Goal: Communication & Community: Ask a question

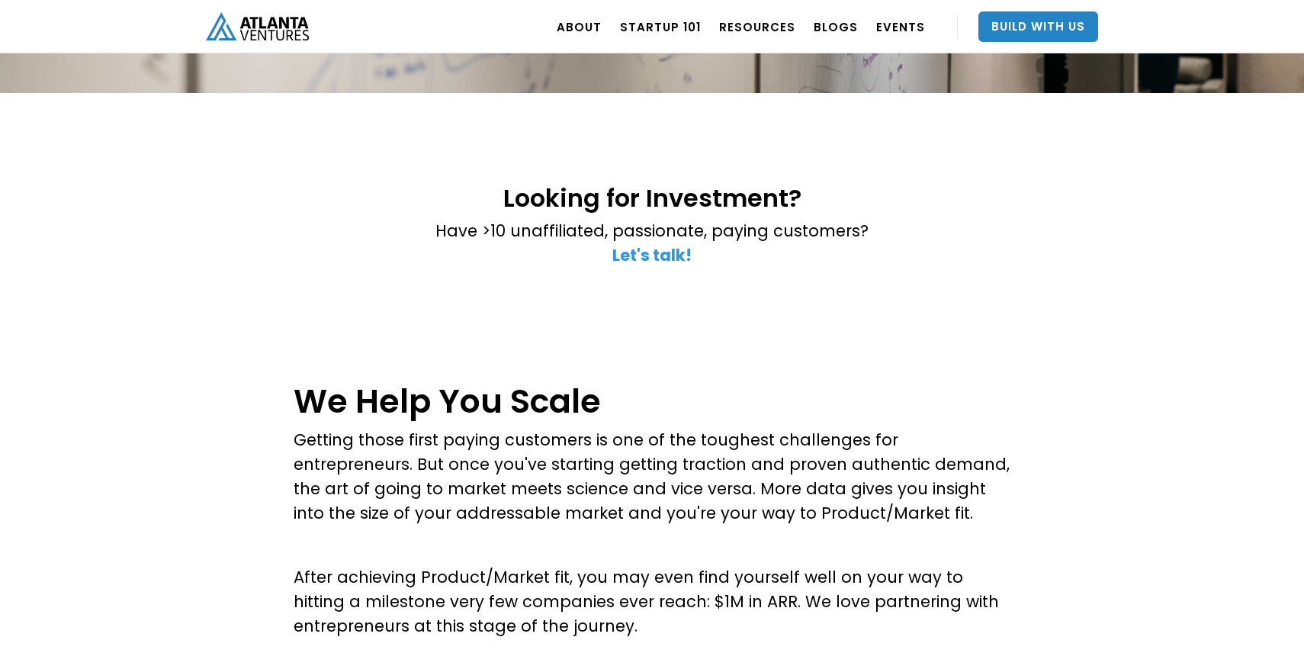
scroll to position [282, 0]
click at [661, 257] on strong "Let's talk!" at bounding box center [652, 254] width 79 height 22
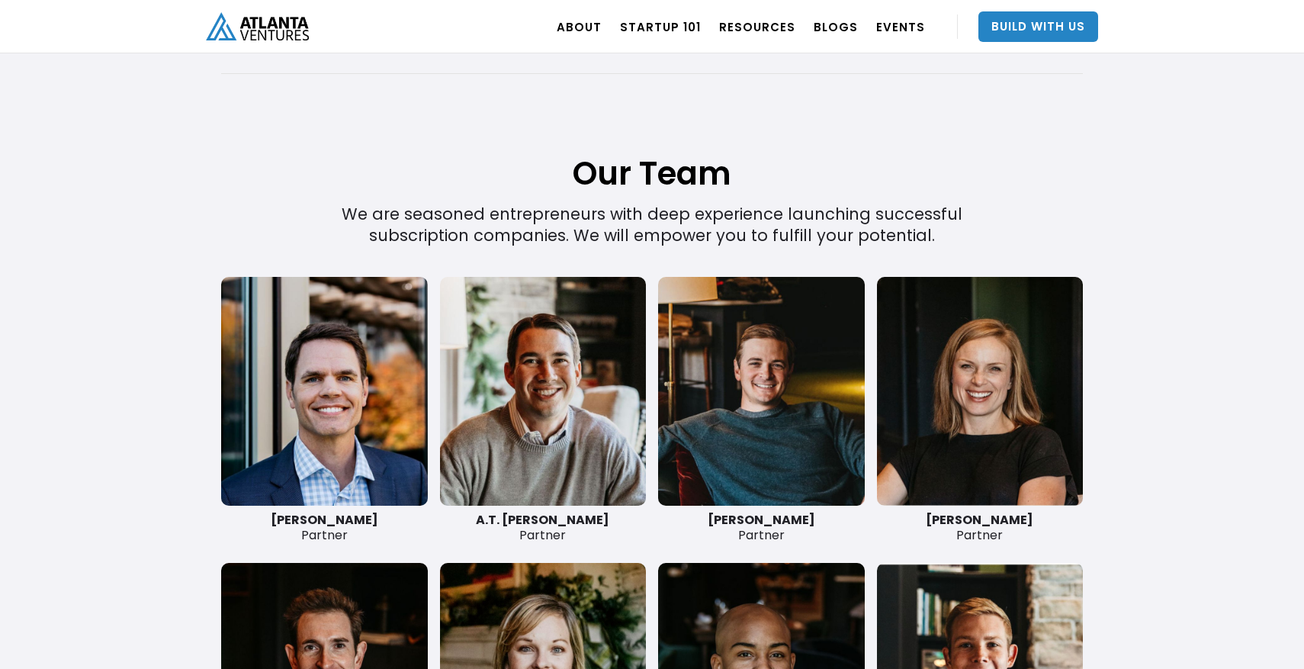
scroll to position [3304, 0]
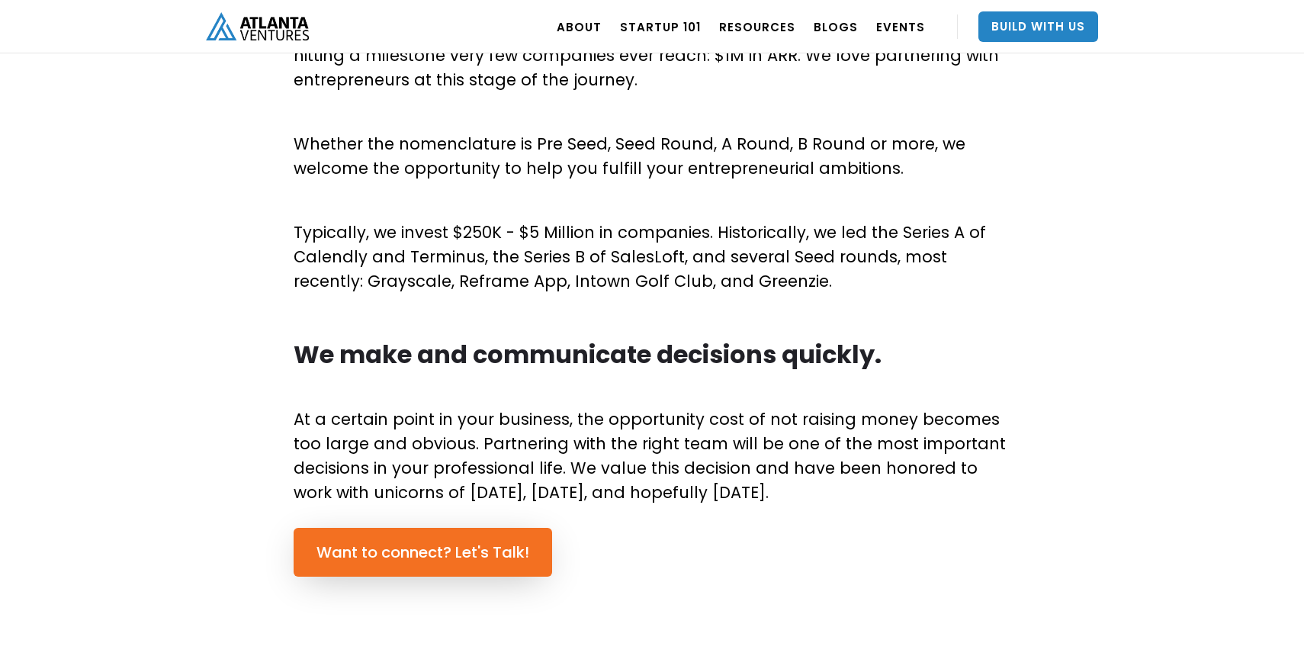
scroll to position [813, 0]
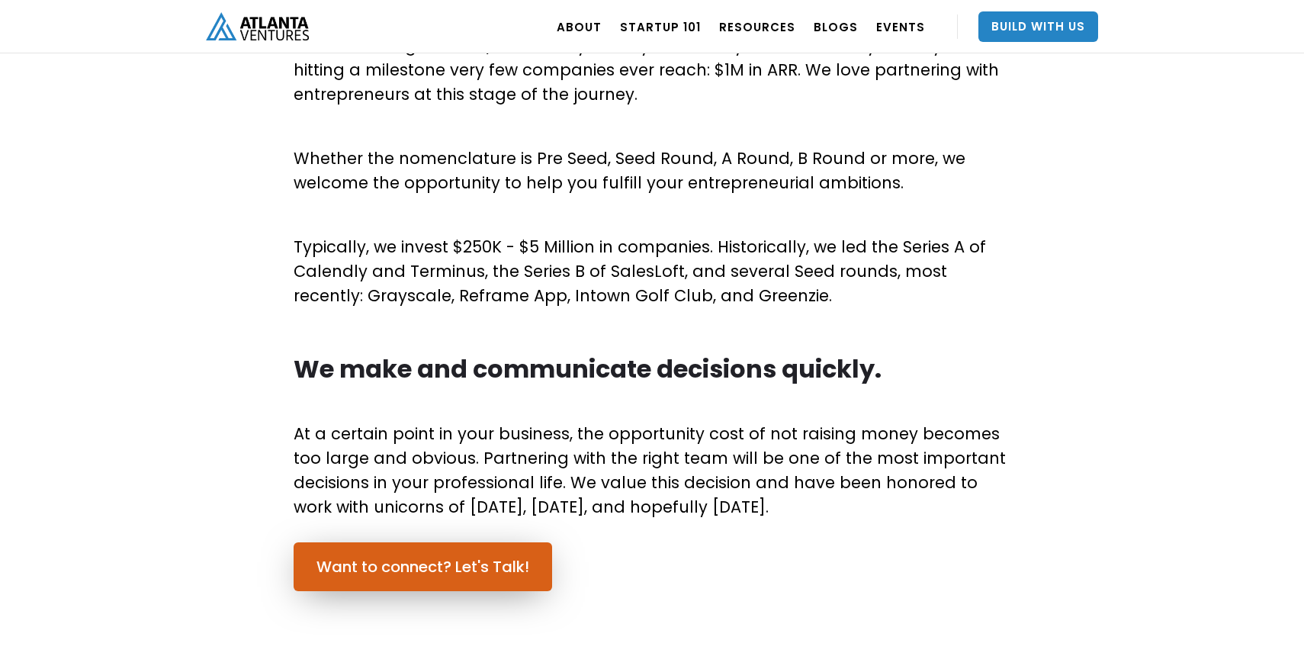
click at [406, 562] on link "Want to connect? Let's Talk!" at bounding box center [423, 566] width 259 height 49
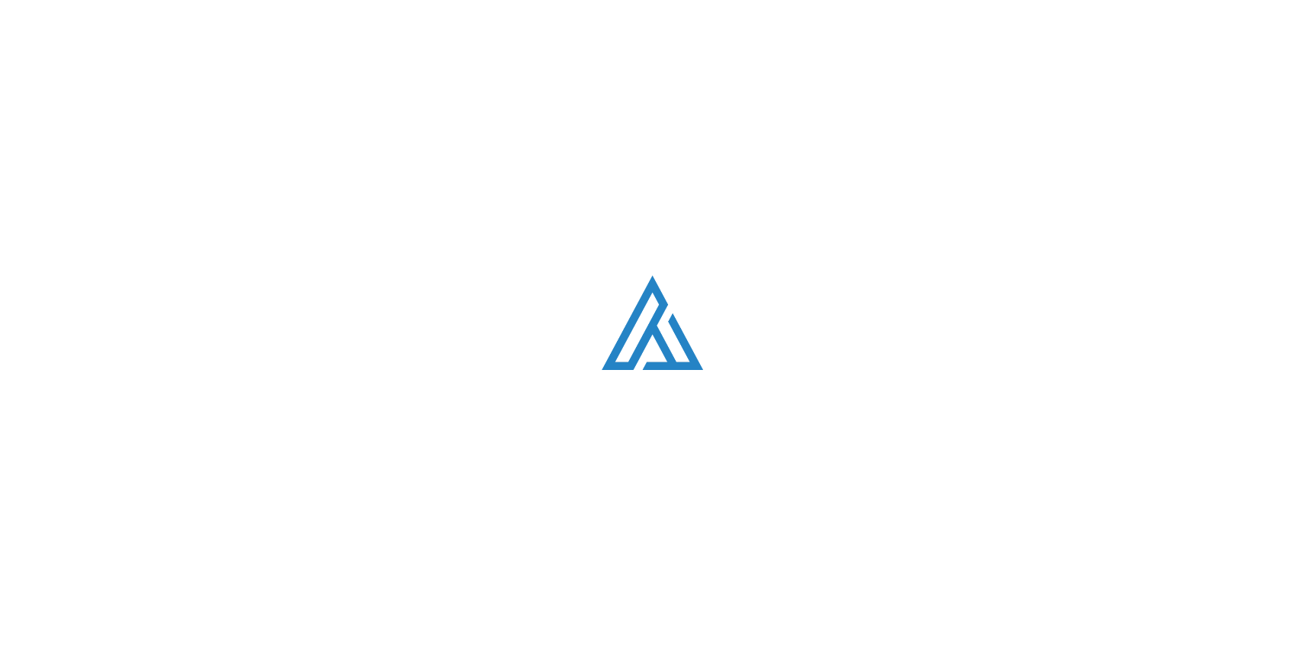
scroll to position [4326, 0]
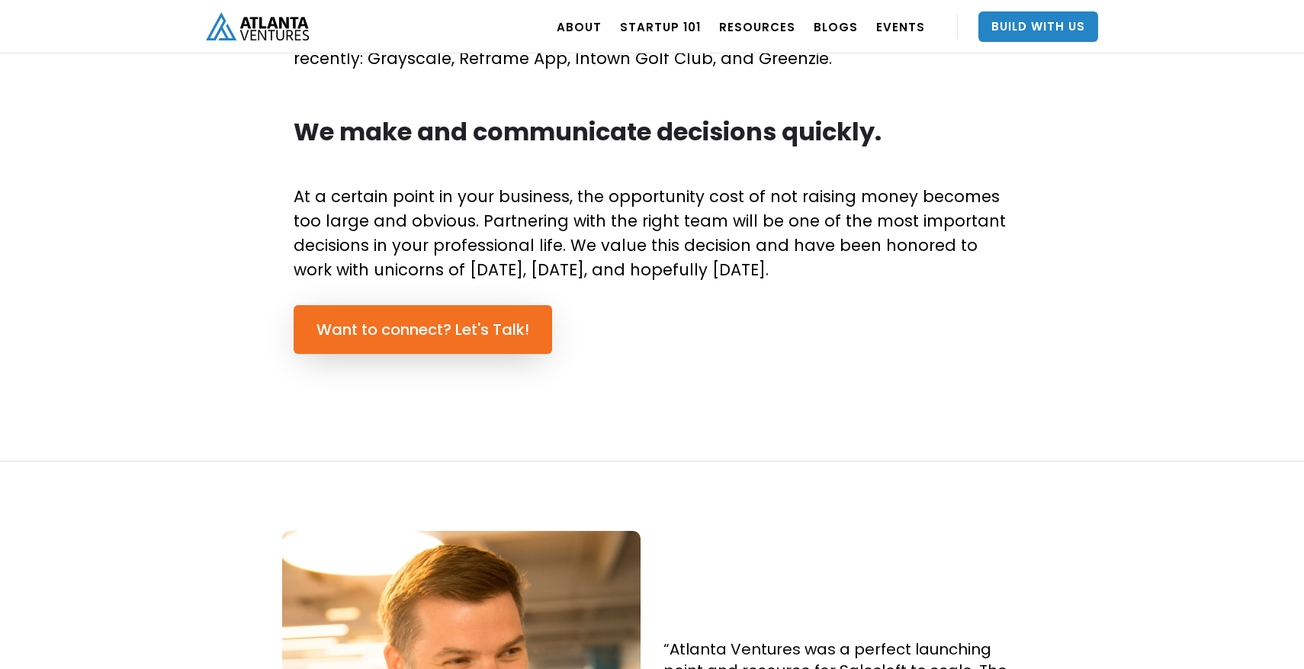
scroll to position [1035, 0]
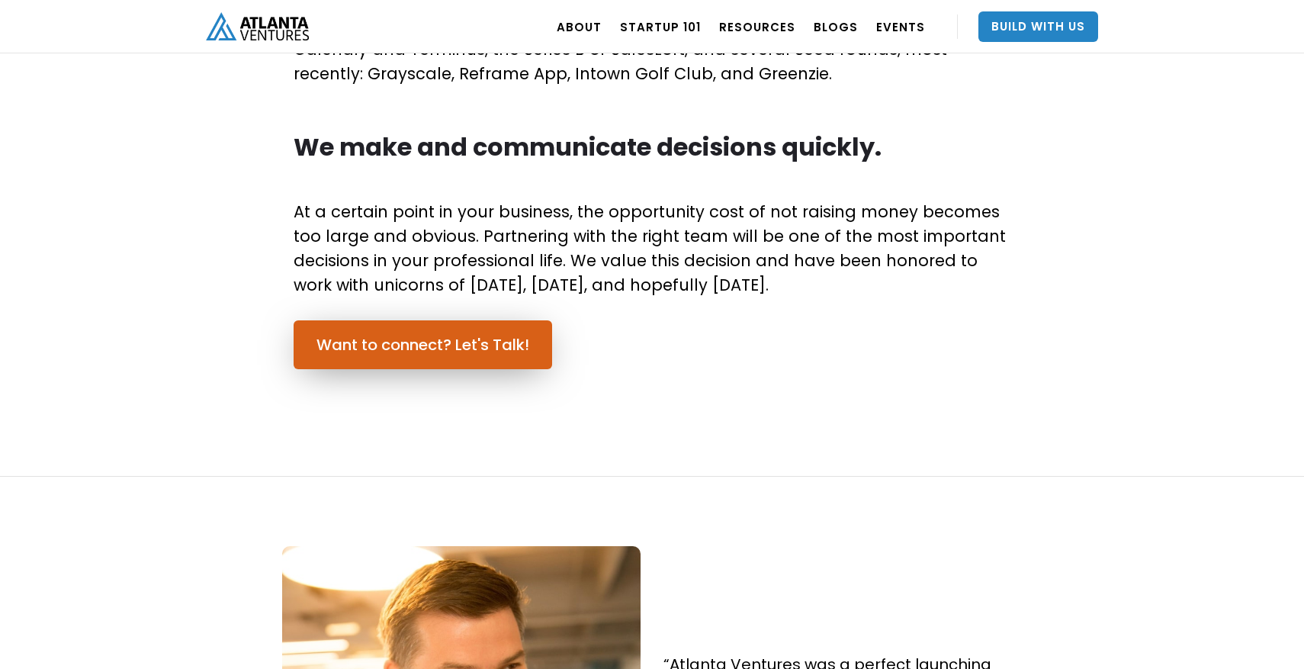
click at [427, 341] on link "Want to connect? Let's Talk!" at bounding box center [423, 344] width 259 height 49
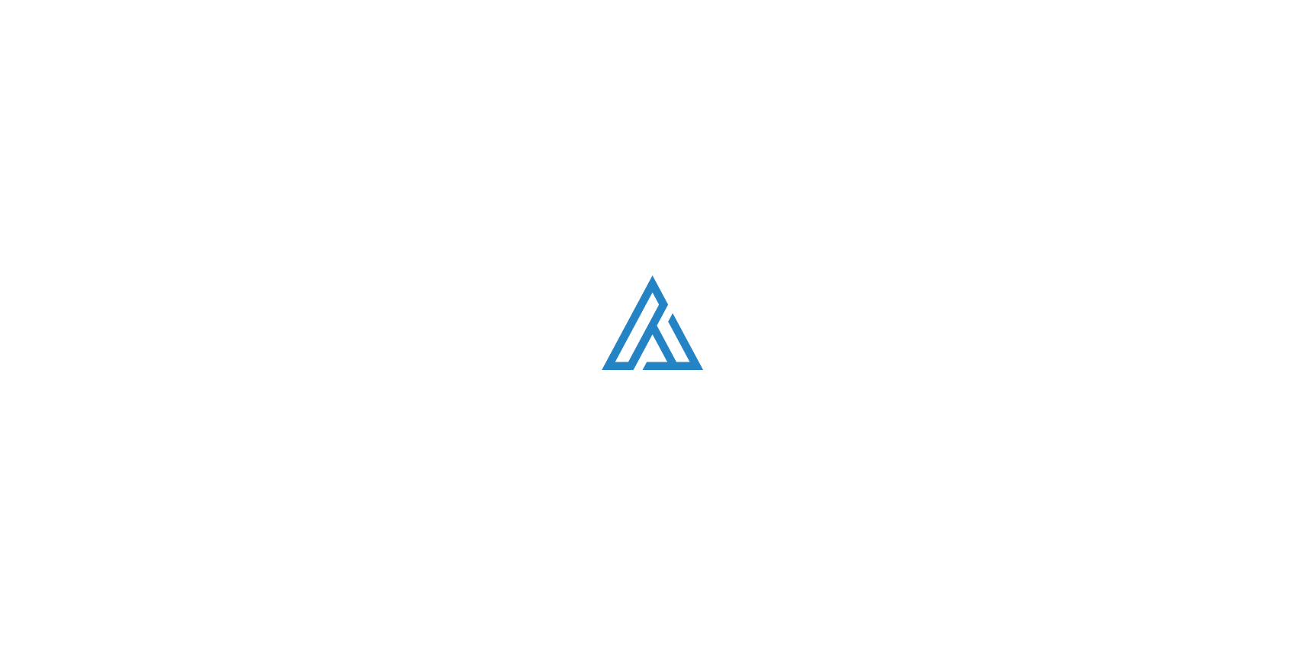
scroll to position [4326, 0]
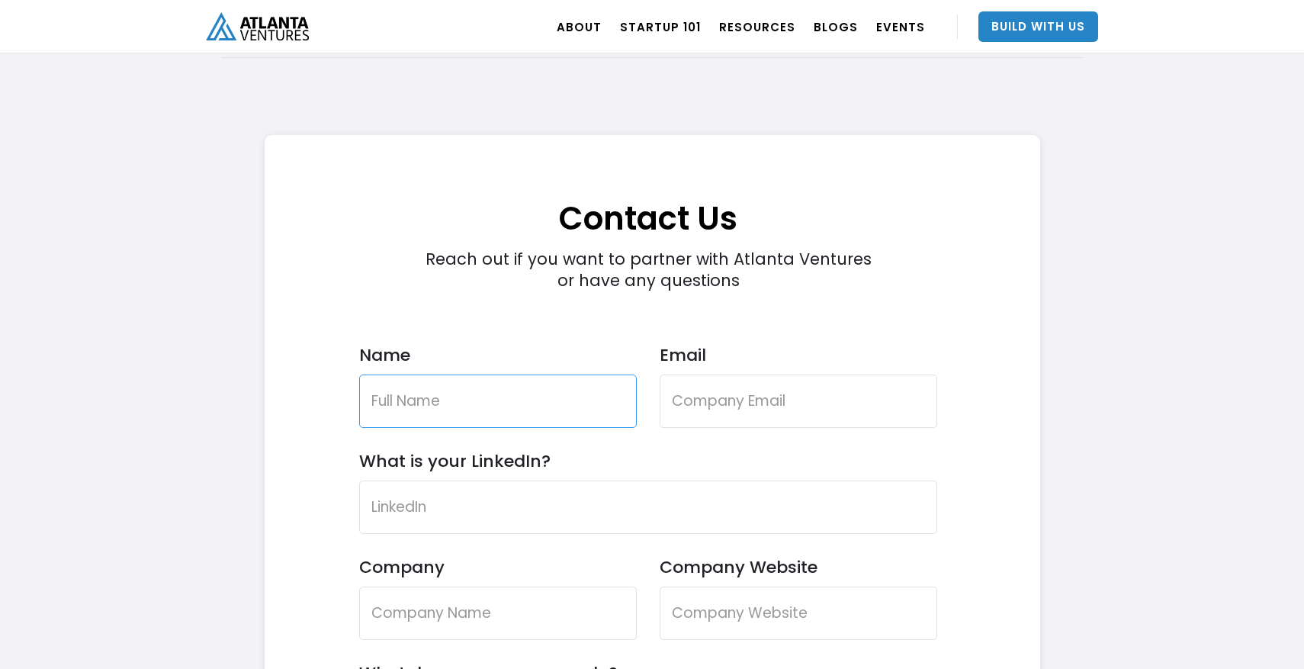
click at [524, 407] on input "Name" at bounding box center [498, 401] width 278 height 53
type input "[PERSON_NAME]"
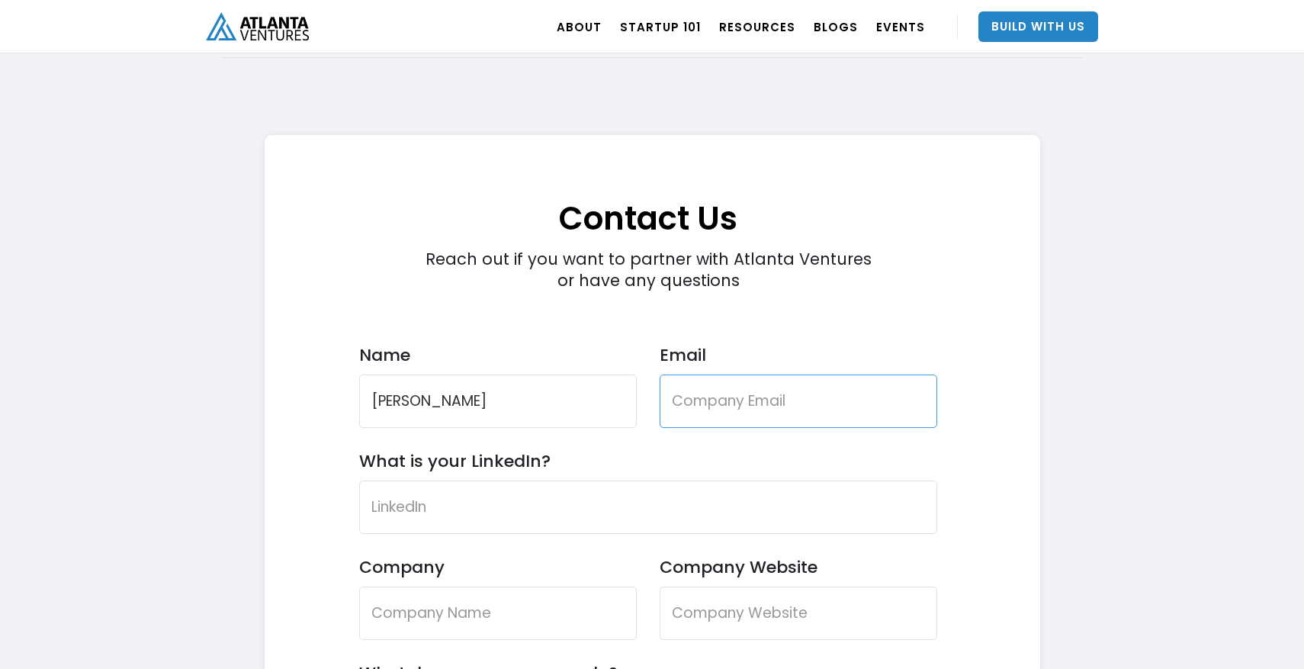
click at [758, 381] on input "Email" at bounding box center [799, 401] width 278 height 53
type input "d"
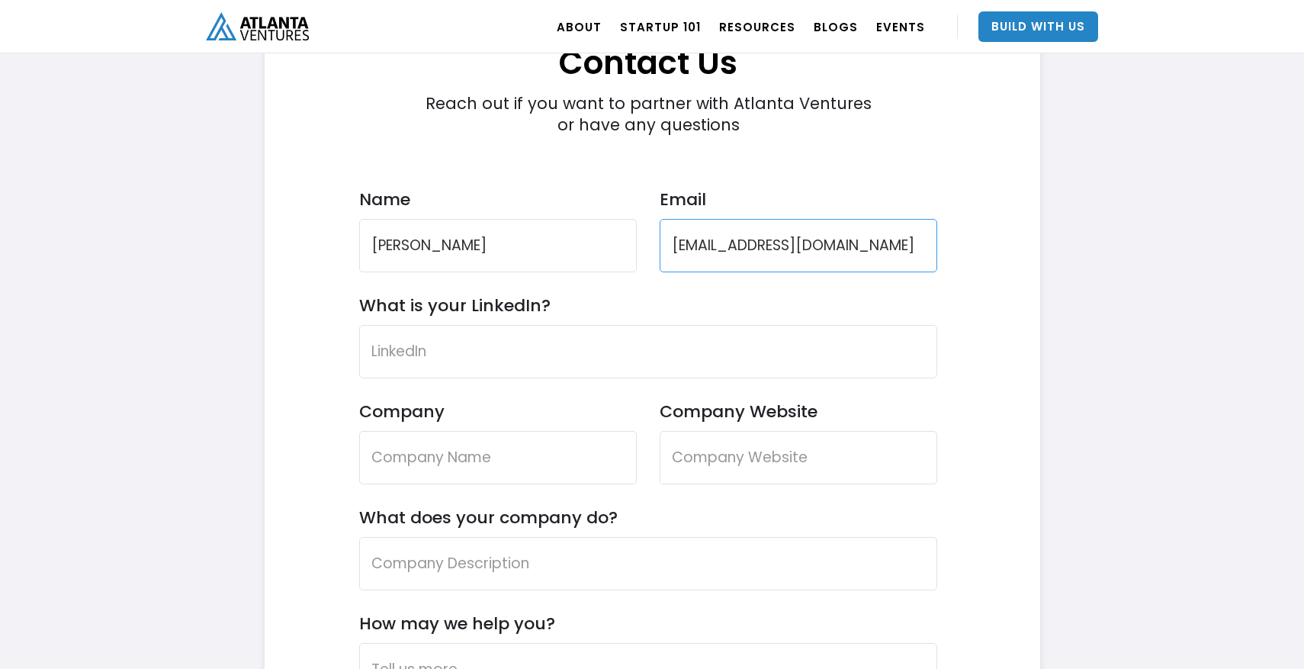
type input "[EMAIL_ADDRESS][DOMAIN_NAME]"
click at [741, 362] on input "What is your LinkedIn?" at bounding box center [648, 351] width 578 height 53
click at [572, 361] on input "What is your LinkedIn?" at bounding box center [648, 351] width 578 height 53
paste input "[URL][DOMAIN_NAME]"
type input "[URL][DOMAIN_NAME]"
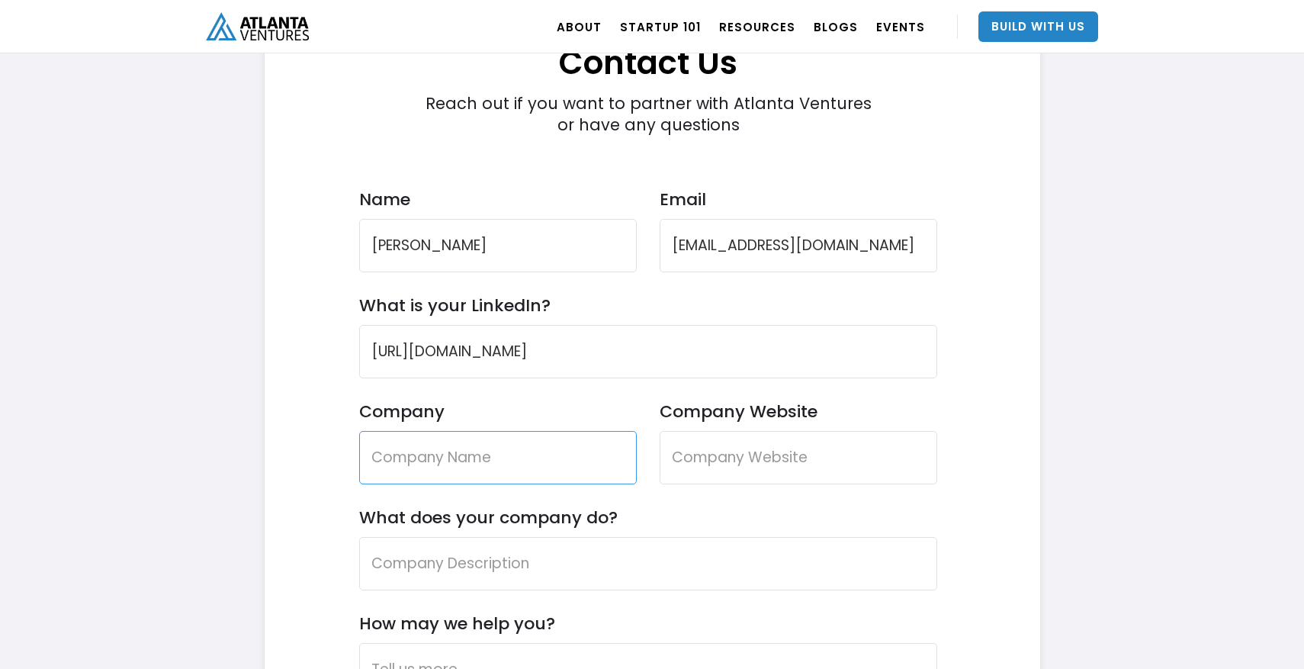
click at [525, 445] on input "Company" at bounding box center [498, 457] width 278 height 53
type input "W"
type input "WasteMatch"
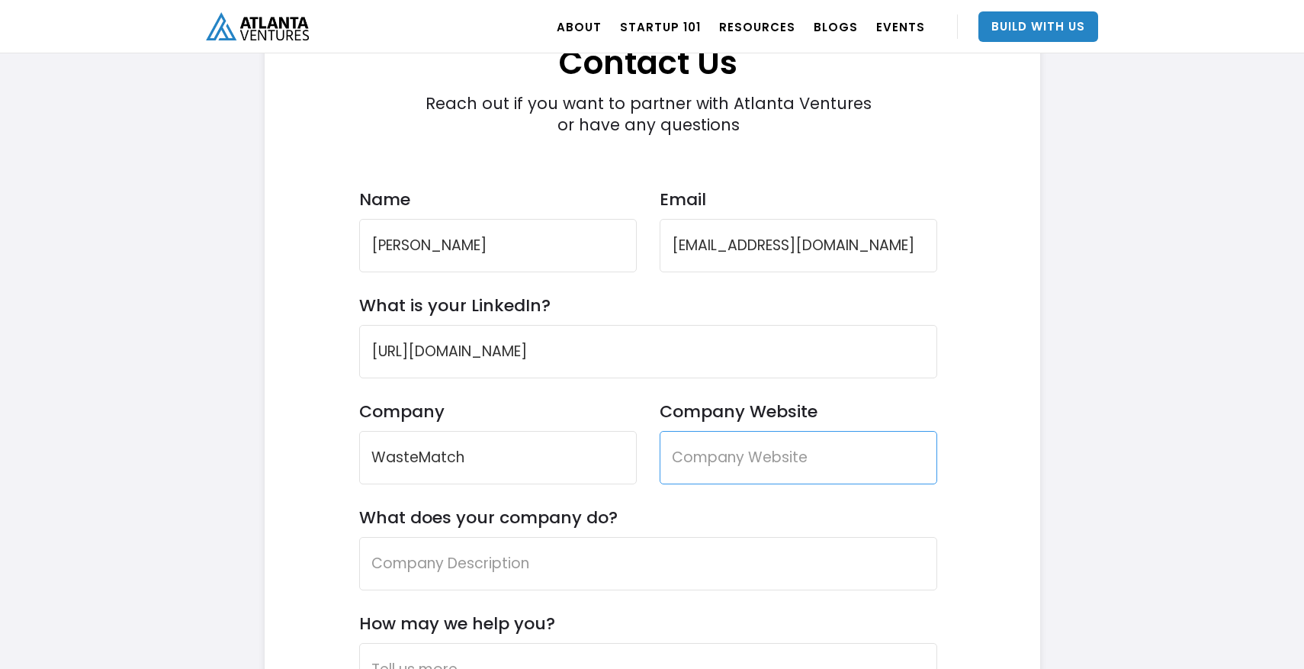
click at [779, 451] on input "Company Website" at bounding box center [799, 457] width 278 height 53
click at [748, 454] on input "Company Website" at bounding box center [799, 457] width 278 height 53
click at [816, 460] on input "Company Website" at bounding box center [799, 457] width 278 height 53
paste input "[URL][DOMAIN_NAME]"
type input "[URL][DOMAIN_NAME]"
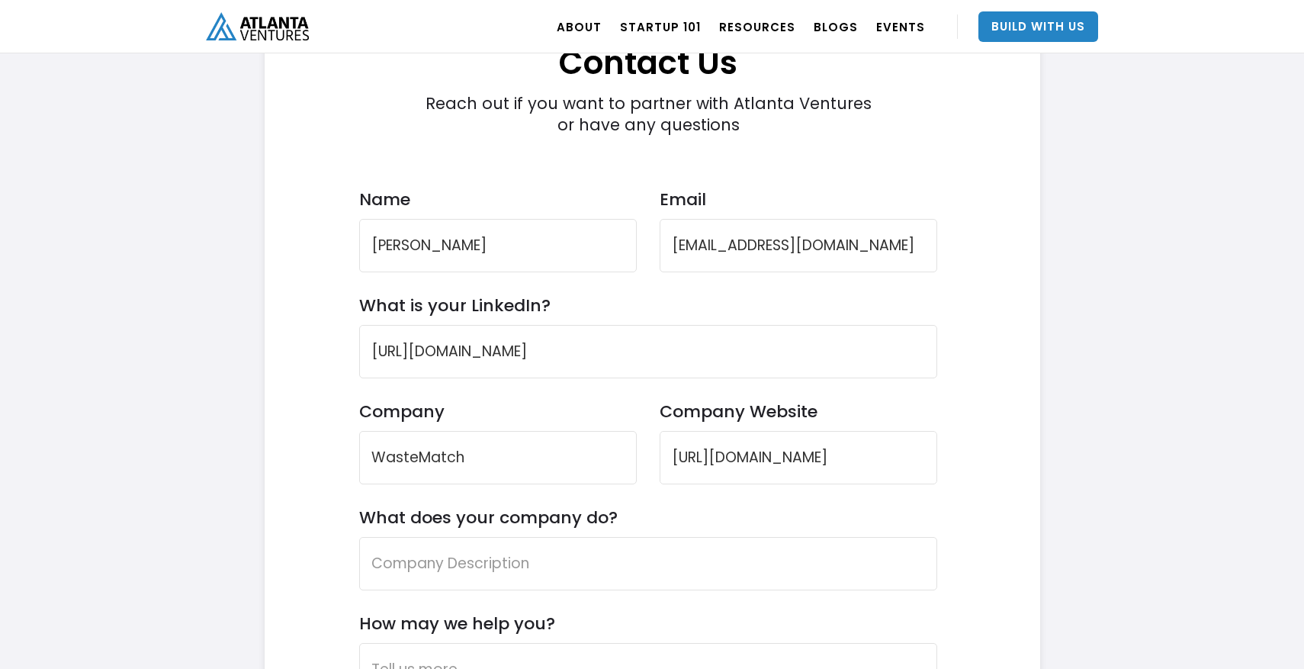
click at [984, 456] on div "Contact Us Reach out if you want to partner with Atlanta Ventures or have any q…" at bounding box center [649, 492] width 722 height 1026
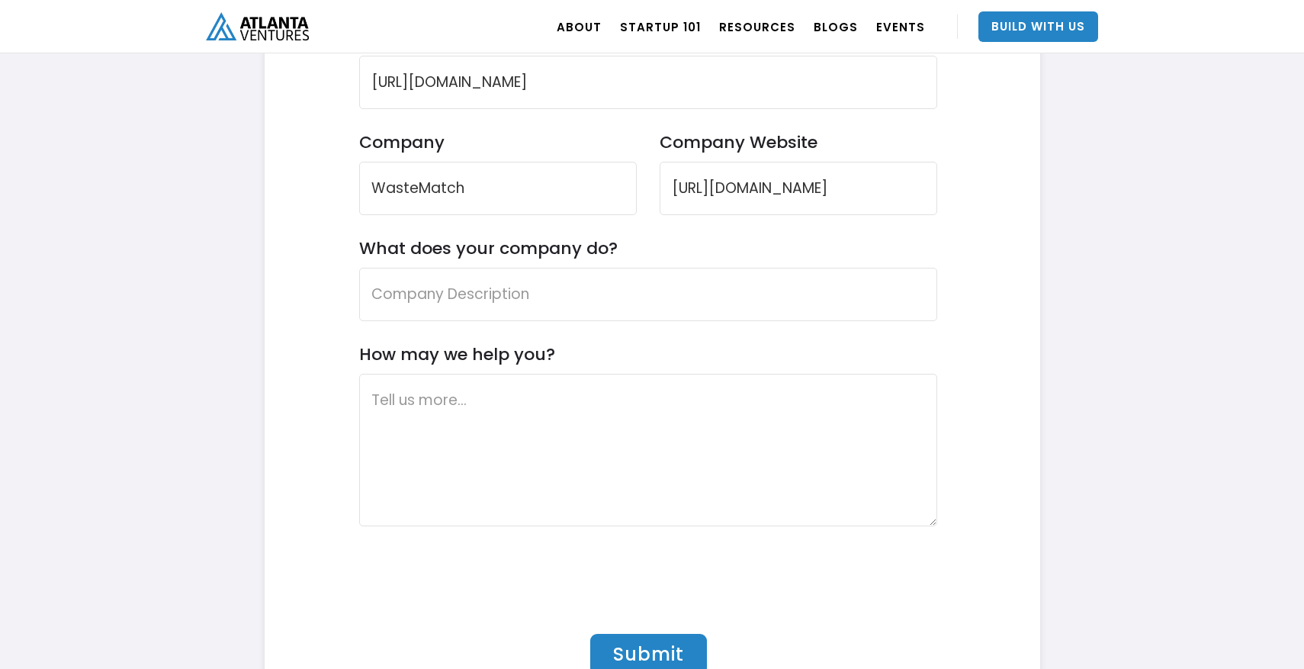
scroll to position [4759, 0]
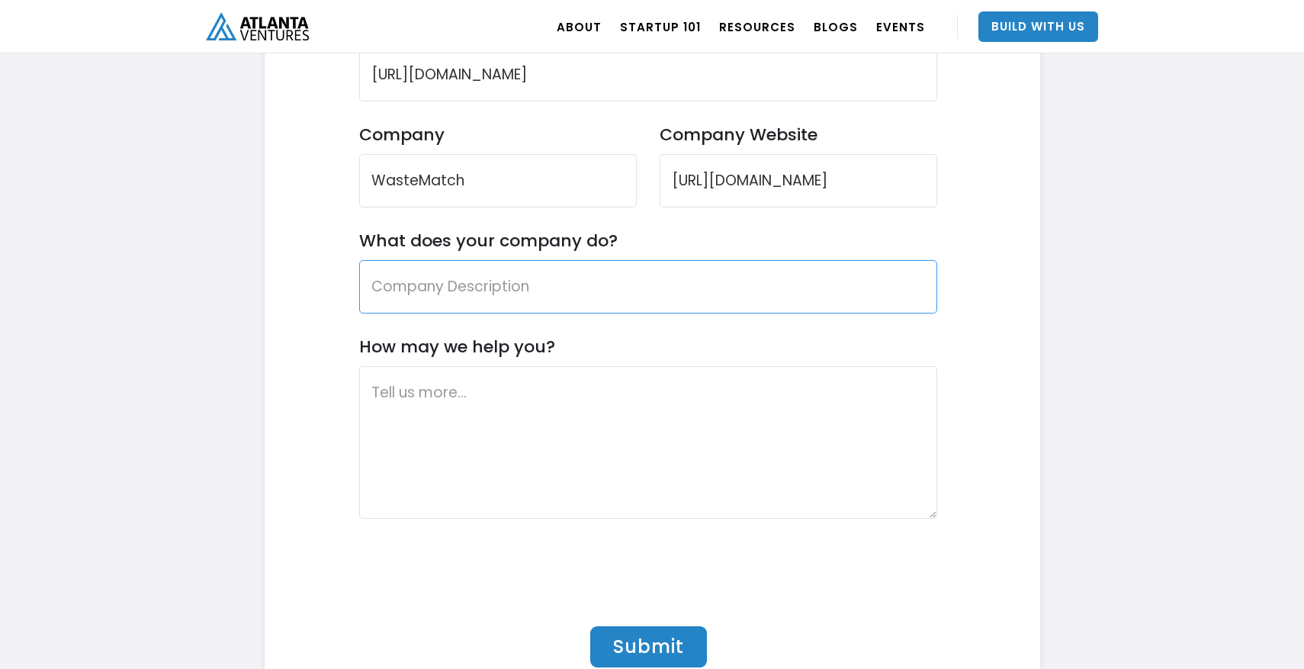
click at [609, 291] on input "What does your company do?" at bounding box center [648, 286] width 578 height 53
paste input "WasteMatch makes single-item pickups simple — connecting people with trusted ha…"
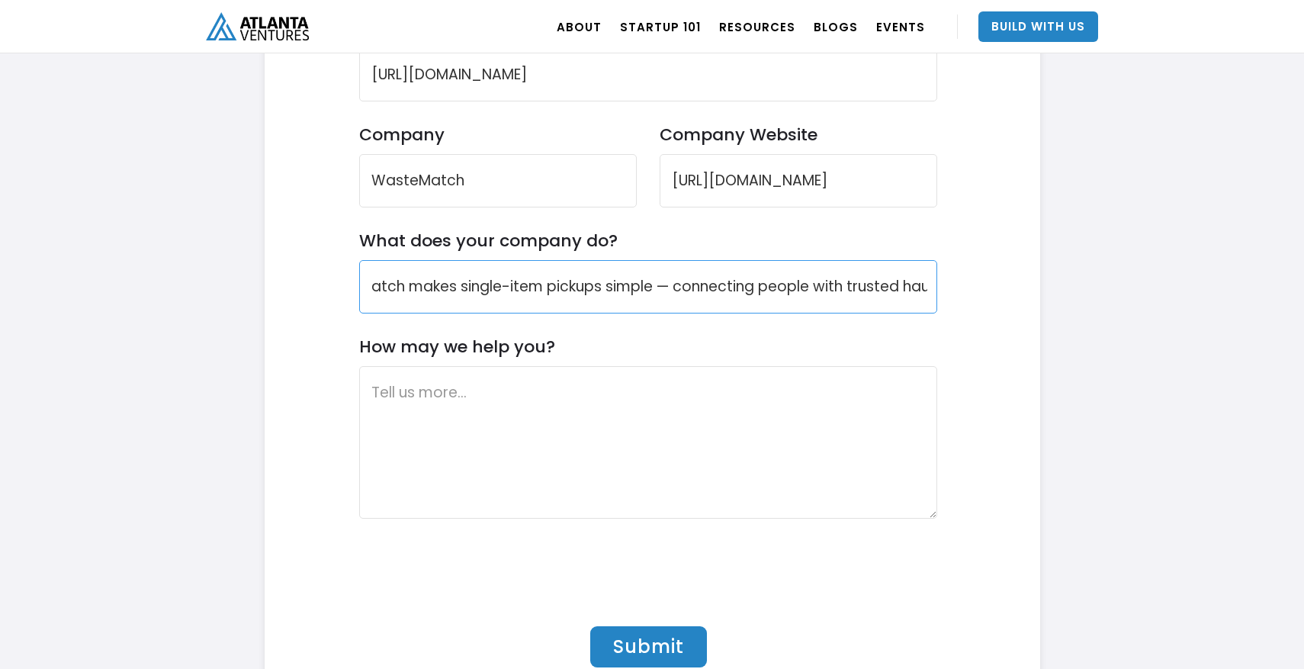
scroll to position [0, 2]
click at [729, 291] on input "WasteMatch makes single-item pickups simple — connecting people with trusted ha…" at bounding box center [648, 286] width 578 height 53
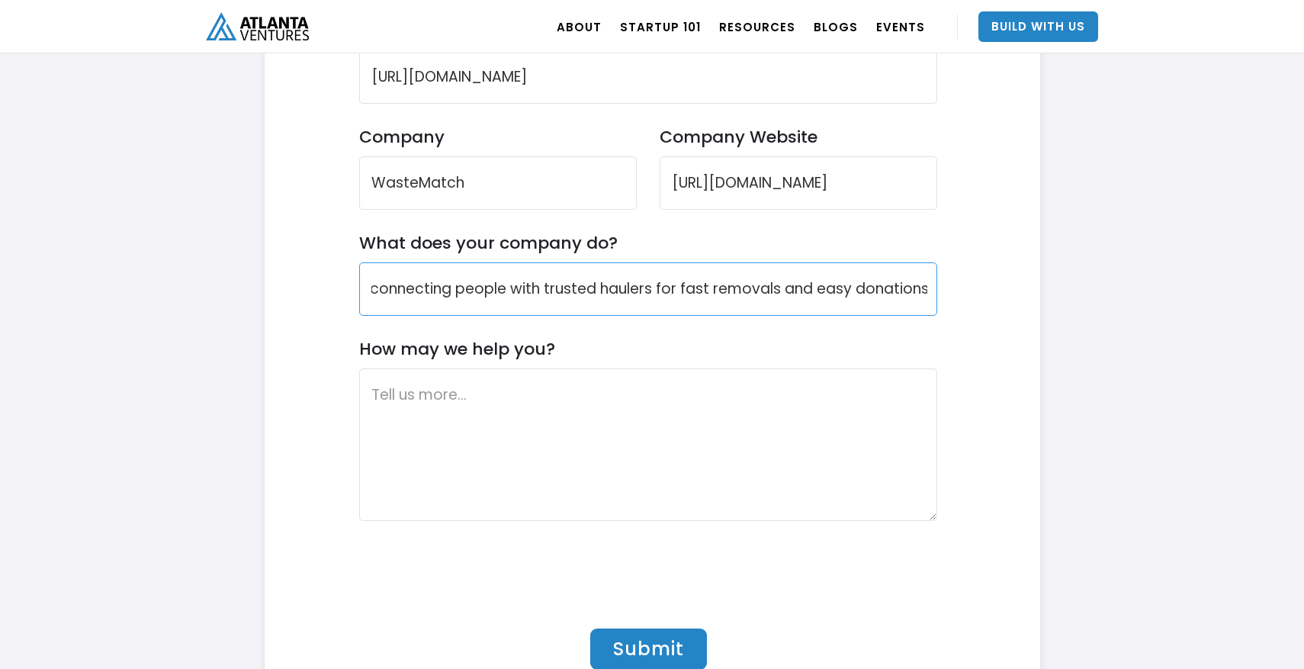
scroll to position [0, 355]
type input "WasteMatch makes single-item pickups simple, connecting people with trusted hau…"
click at [789, 410] on textarea "How may we help you?" at bounding box center [648, 444] width 578 height 153
click at [668, 436] on textarea "How may we help you?" at bounding box center [648, 444] width 578 height 153
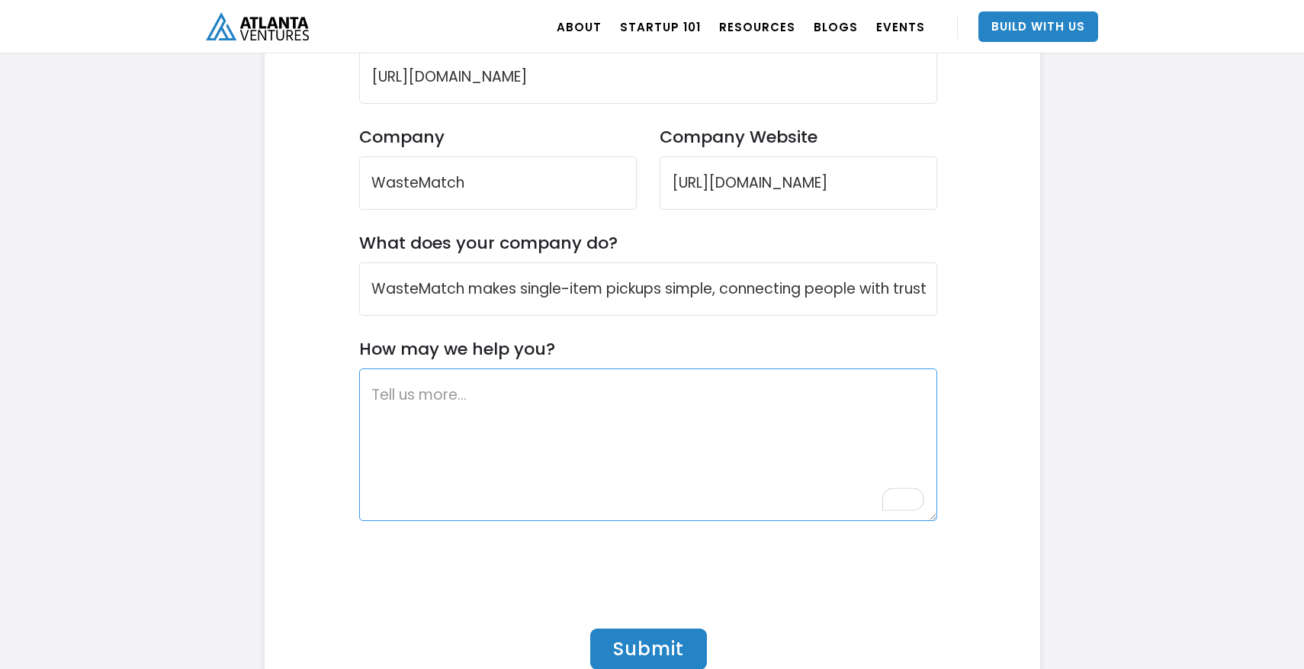
paste textarea "We’d love help deepening our footprint in [GEOGRAPHIC_DATA] — from connecting w…"
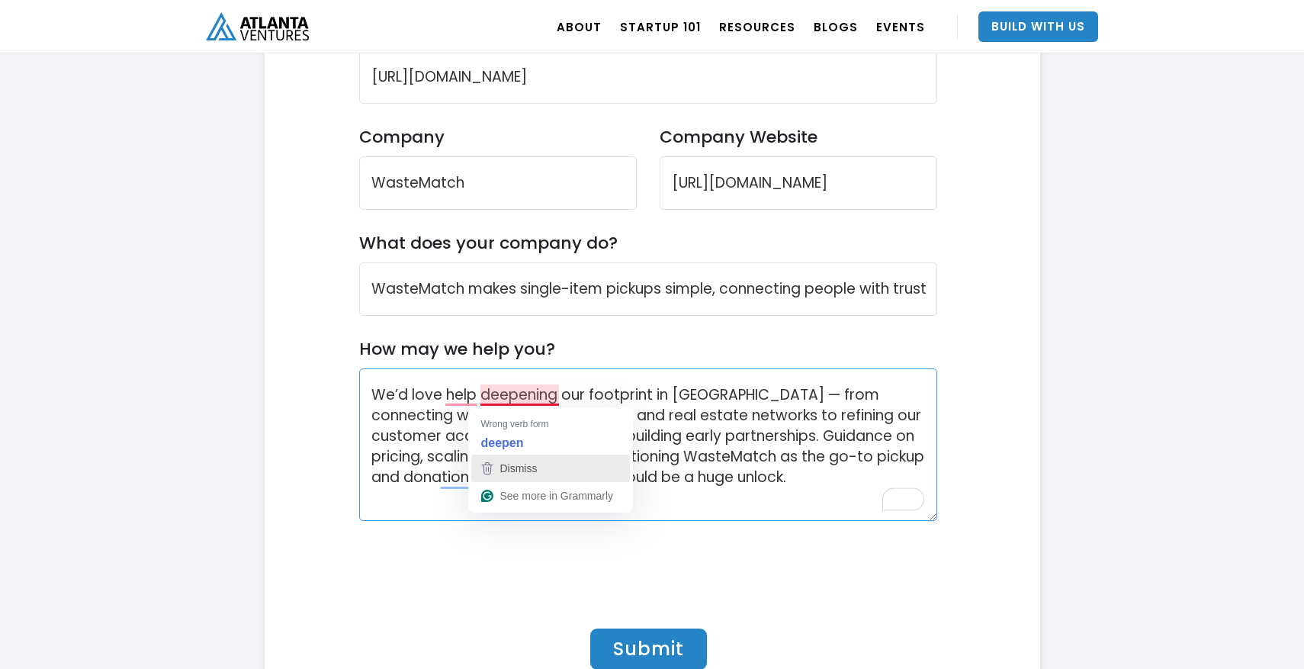
click at [589, 474] on div "Dismiss" at bounding box center [550, 468] width 145 height 23
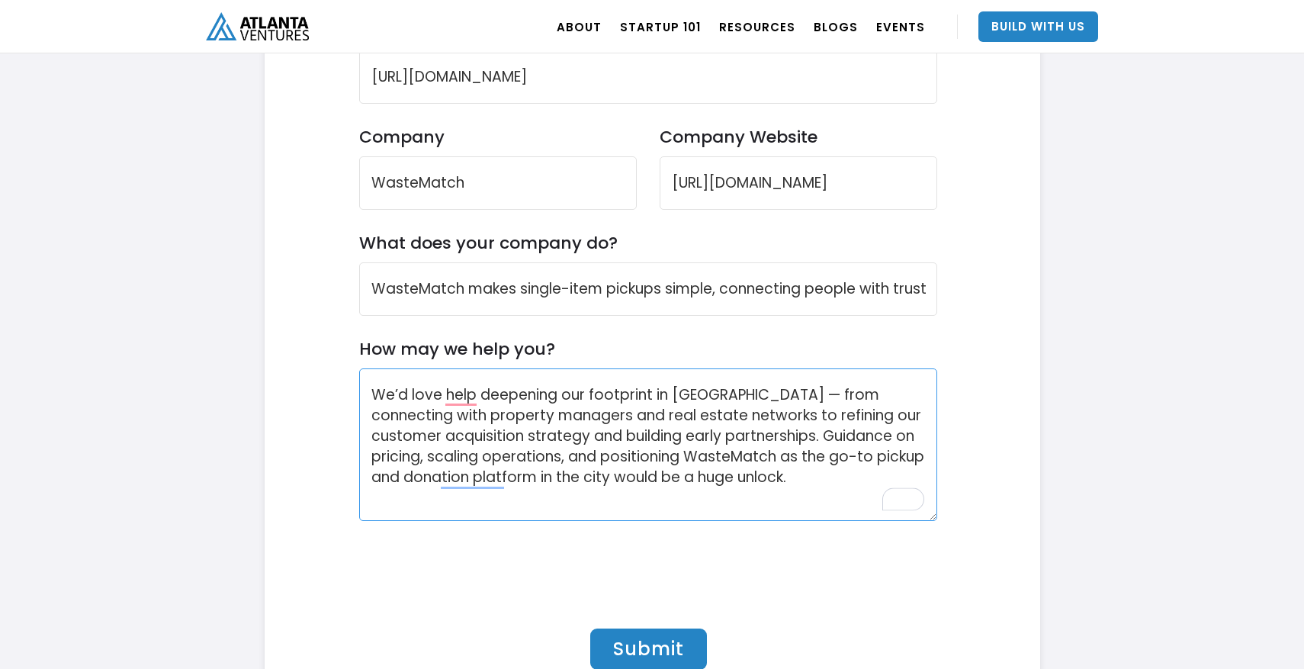
click at [740, 397] on textarea "We’d love help deepening our footprint in [GEOGRAPHIC_DATA] — from connecting w…" at bounding box center [648, 444] width 578 height 153
click at [798, 477] on textarea "We’d love help deepening our footprint in [GEOGRAPHIC_DATA], from connecting wi…" at bounding box center [648, 444] width 578 height 153
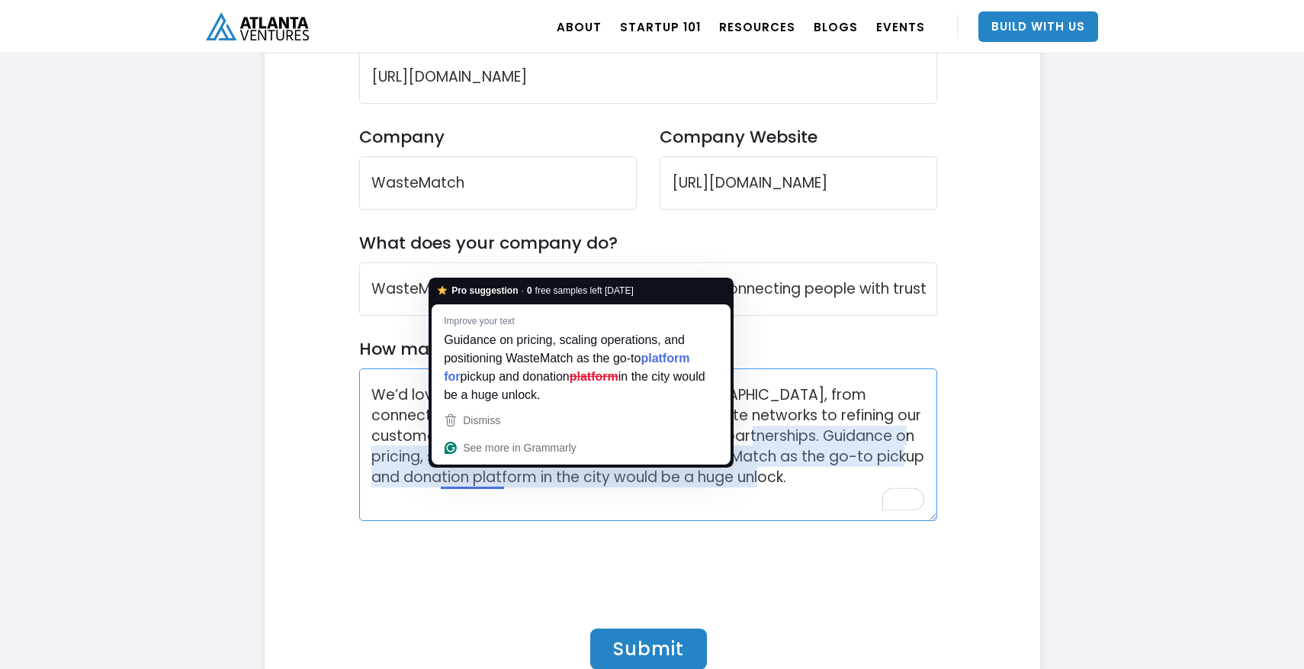
click at [505, 481] on textarea "We’d love help deepening our footprint in [GEOGRAPHIC_DATA], from connecting wi…" at bounding box center [648, 444] width 578 height 153
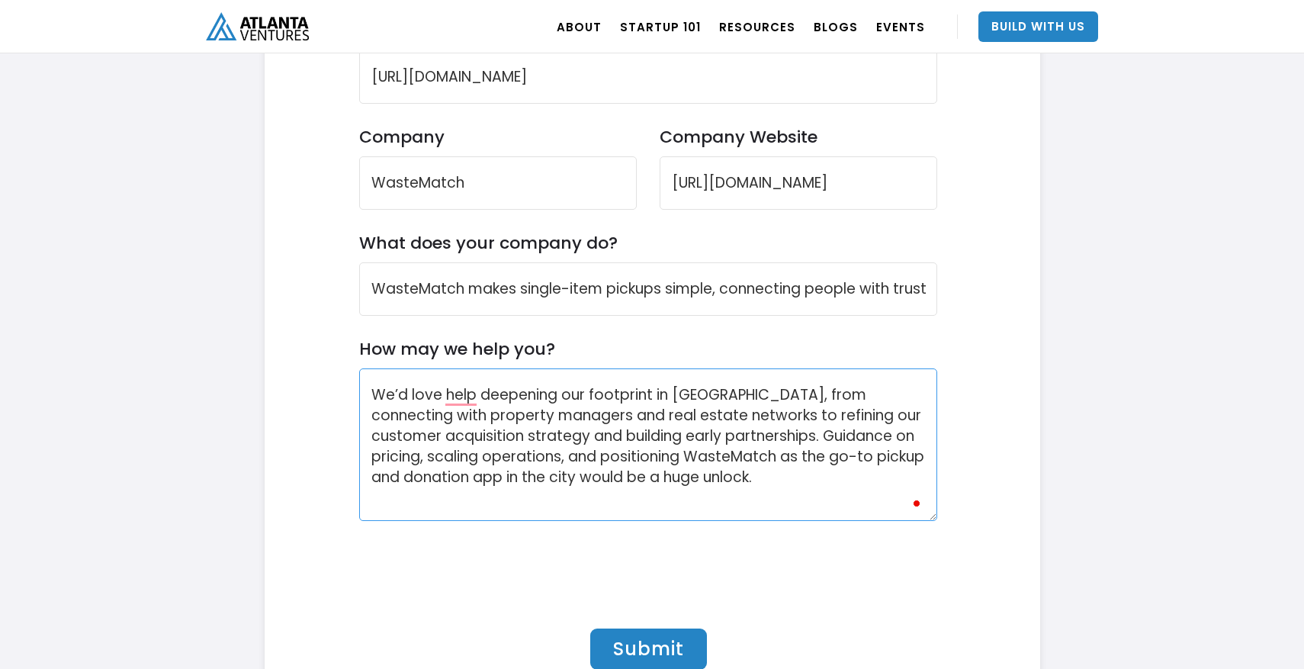
click at [749, 471] on textarea "We’d love help deepening our footprint in [GEOGRAPHIC_DATA], from connecting wi…" at bounding box center [648, 444] width 578 height 153
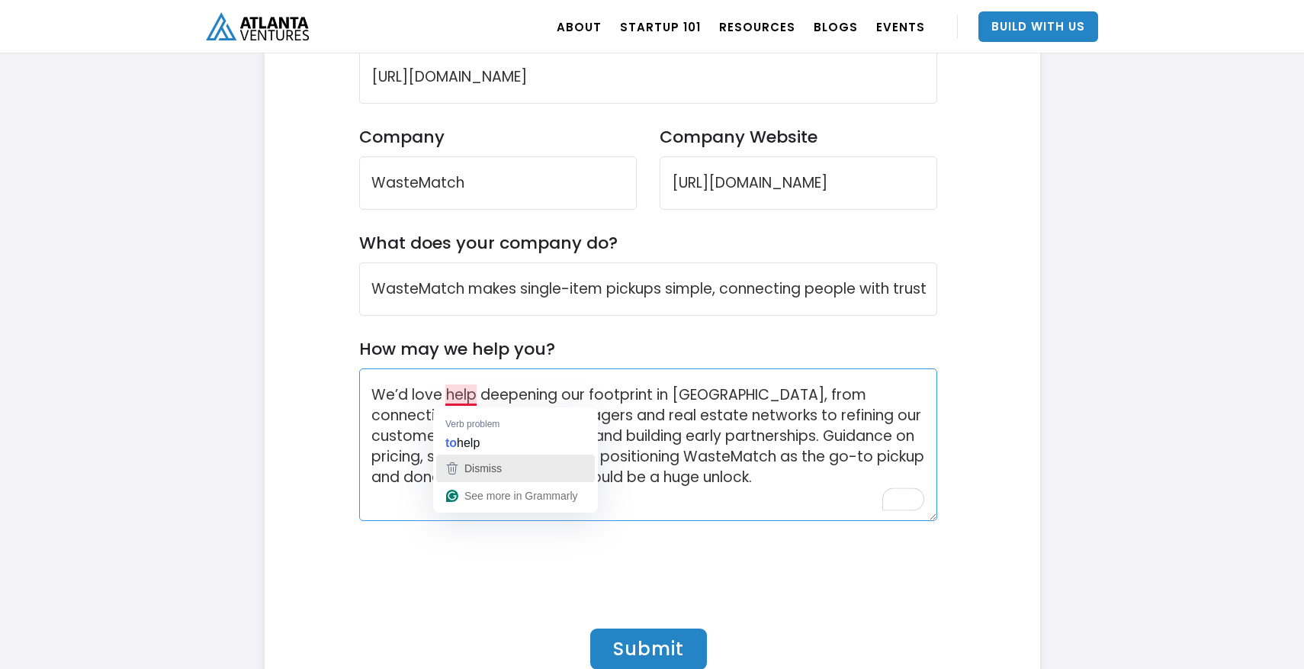
click at [527, 467] on div "Dismiss" at bounding box center [515, 468] width 145 height 23
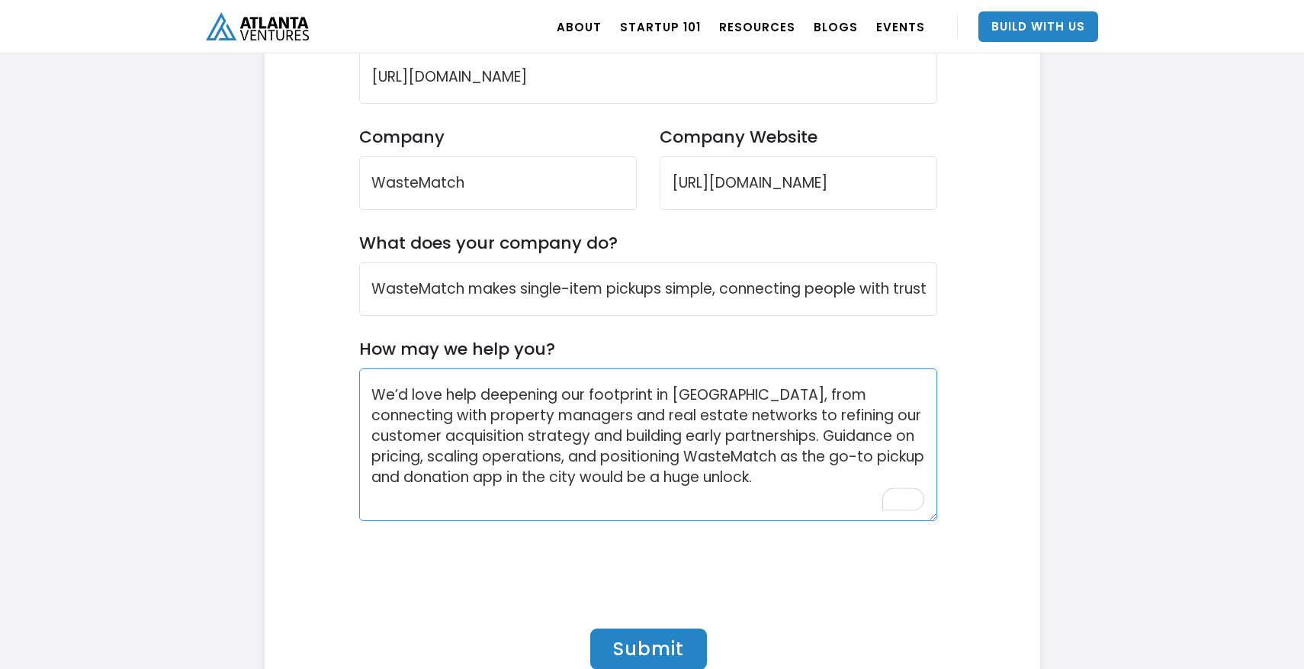
drag, startPoint x: 474, startPoint y: 392, endPoint x: 285, endPoint y: 392, distance: 189.2
click at [285, 392] on div "Contact Us Reach out if you want to partner with Atlanta Ventures or have any q…" at bounding box center [653, 218] width 776 height 1026
click at [698, 467] on textarea "Help with deepening our footprint in [GEOGRAPHIC_DATA], from connecting with pr…" at bounding box center [648, 444] width 578 height 153
click at [693, 477] on textarea "Help with deepening our footprint in [GEOGRAPHIC_DATA], from connecting with pr…" at bounding box center [648, 444] width 578 height 153
type textarea "Help with deepening our footprint in [GEOGRAPHIC_DATA], from connecting with pr…"
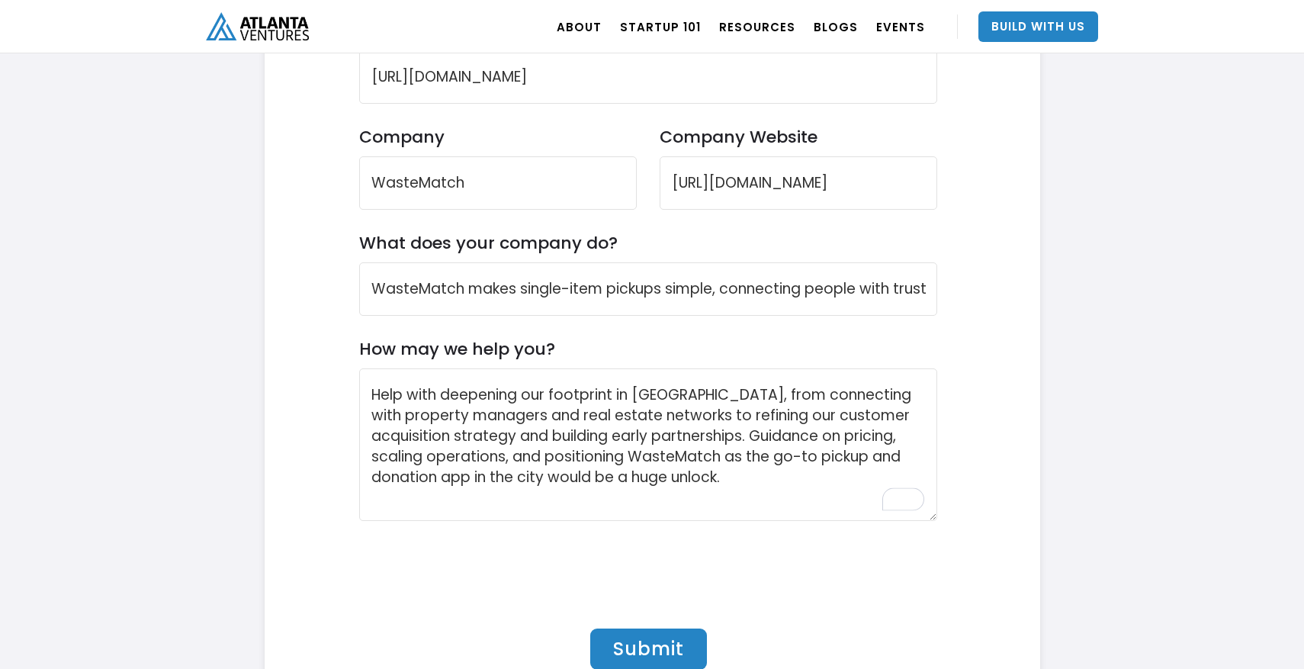
click at [982, 378] on div "Contact Us Reach out if you want to partner with Atlanta Ventures or have any q…" at bounding box center [649, 218] width 722 height 1026
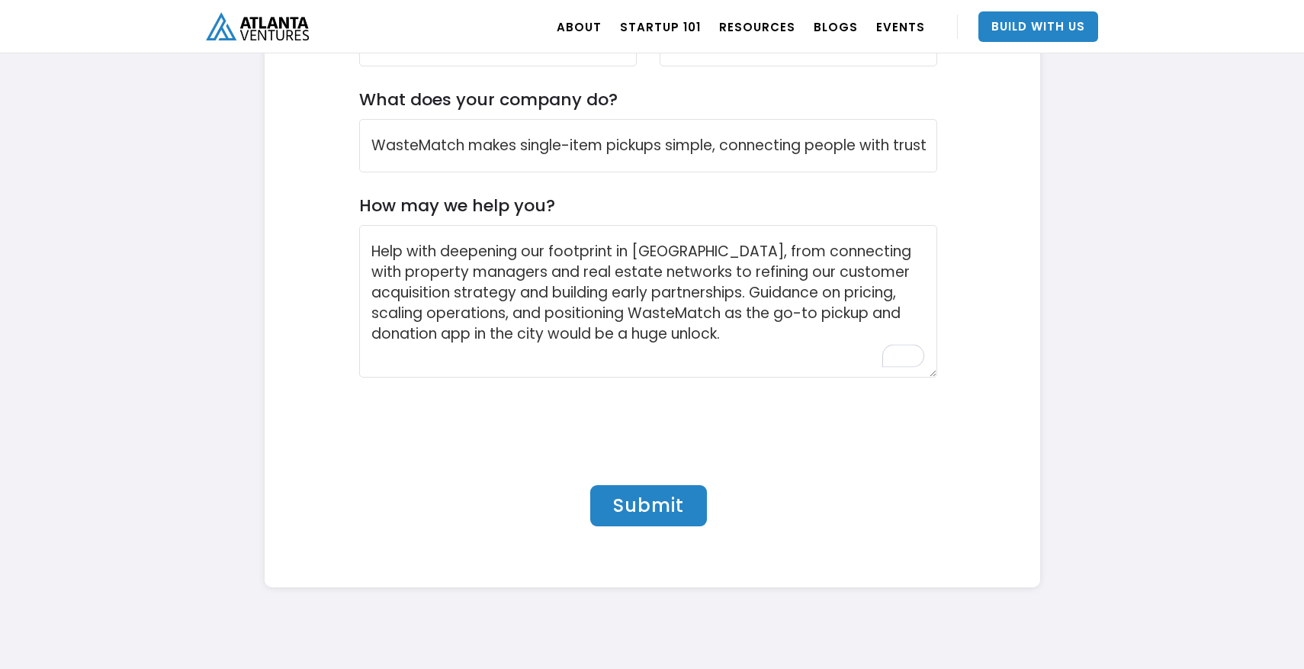
scroll to position [4912, 0]
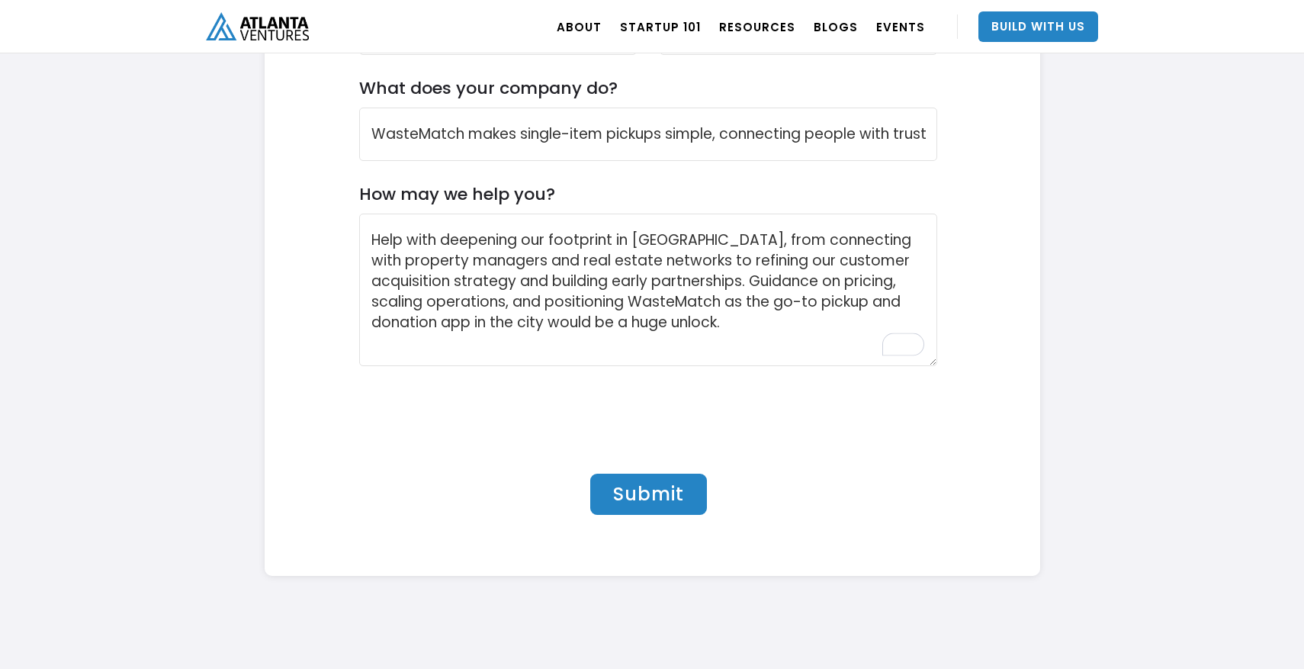
click at [652, 487] on input "Submit" at bounding box center [648, 494] width 117 height 41
type input "Please wait..."
